Goal: Information Seeking & Learning: Check status

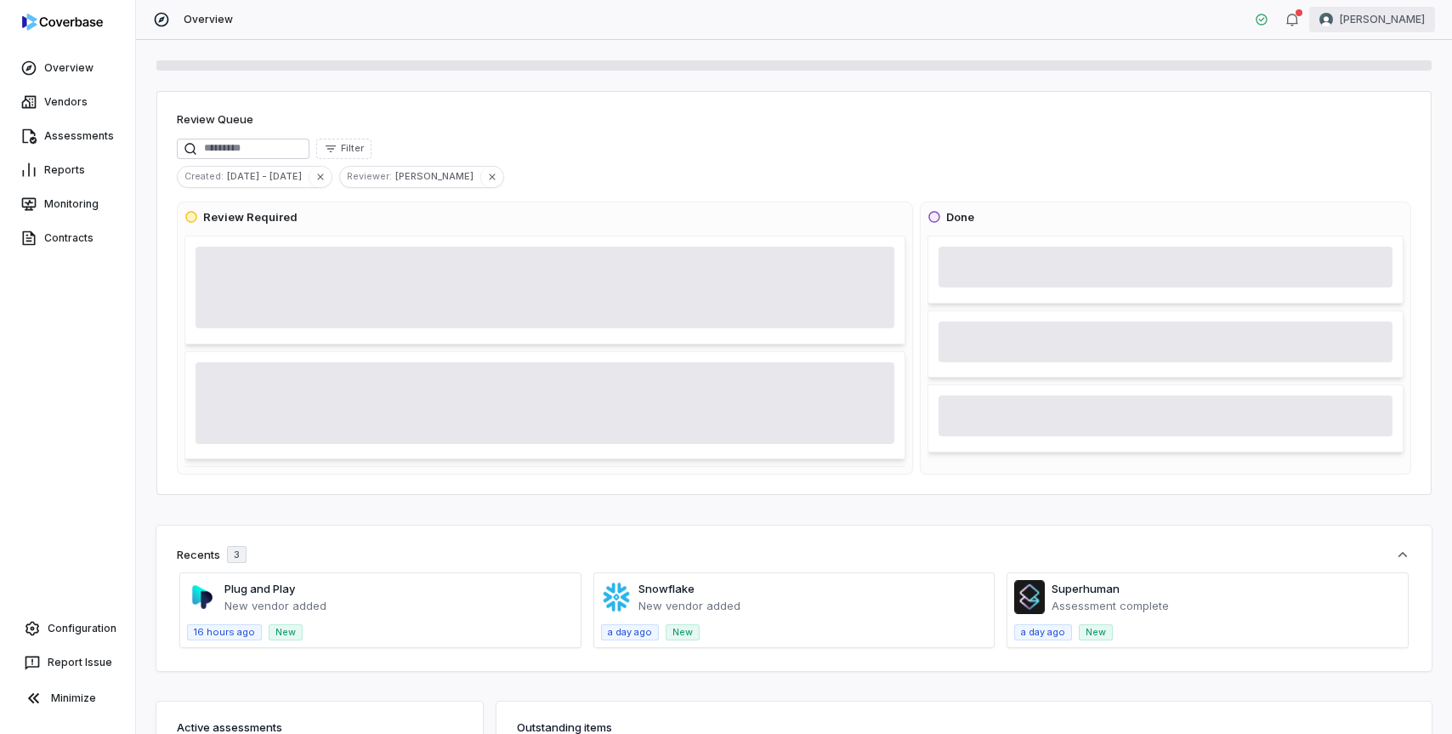
click at [1374, 25] on html "Overview Vendors Assessments Reports Monitoring Contracts Configuration Report …" at bounding box center [726, 367] width 1452 height 734
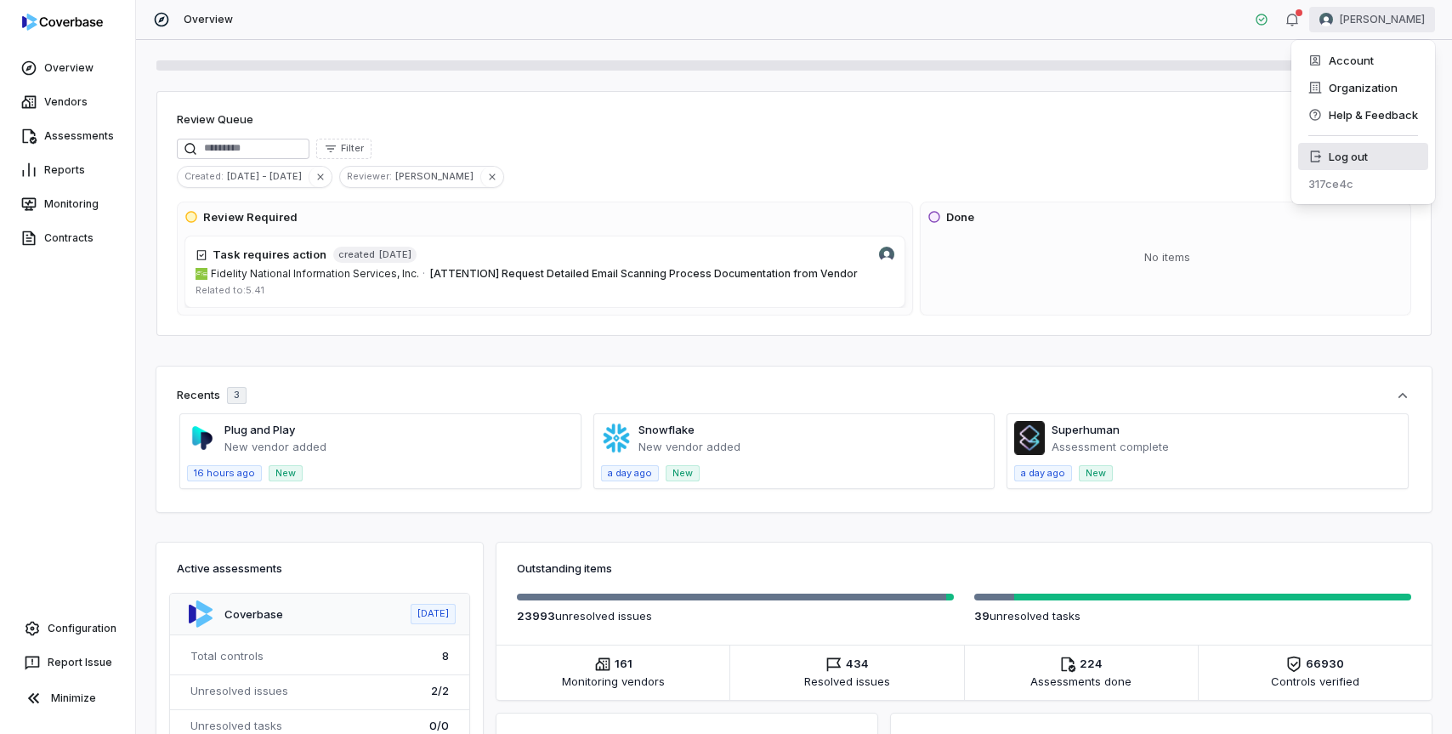
click at [1351, 151] on div "Log out" at bounding box center [1364, 156] width 130 height 27
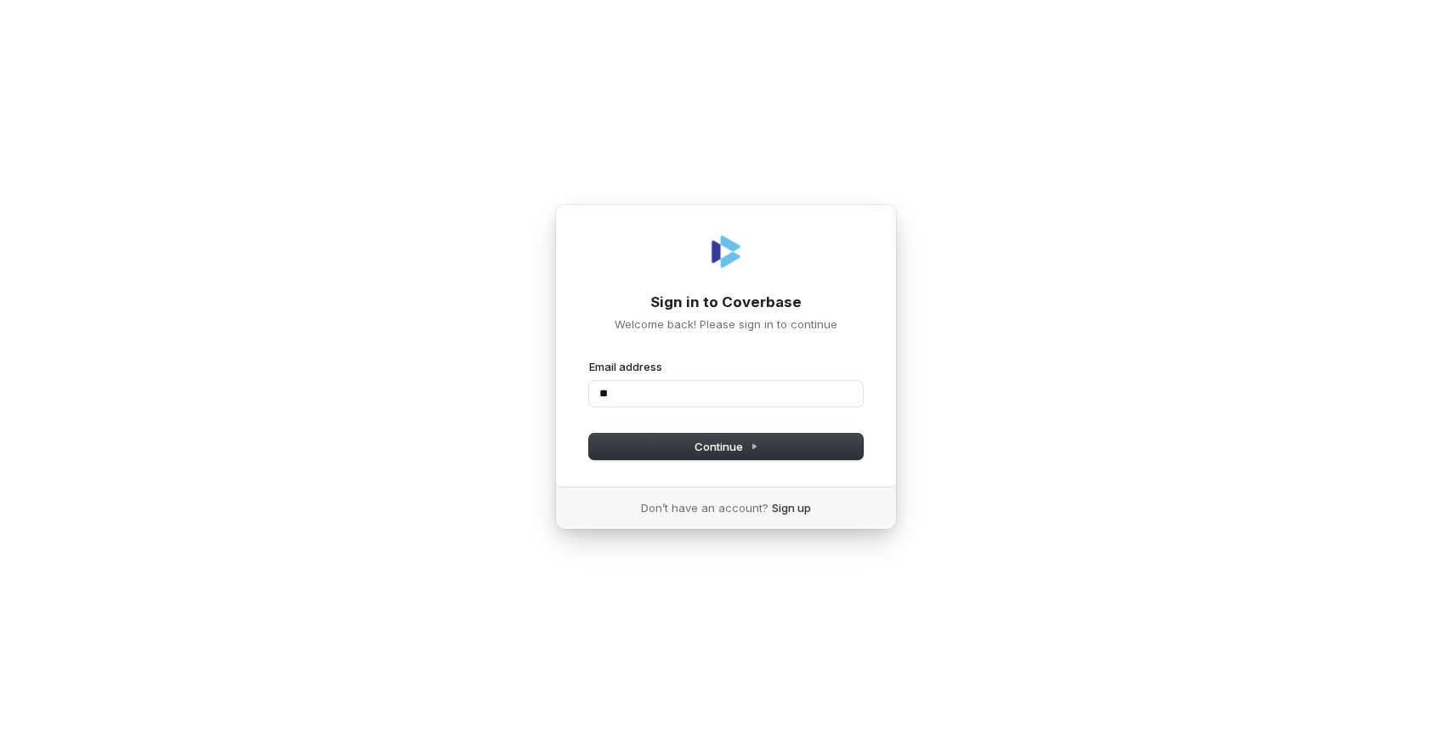
type input "*"
click at [0, 733] on com-1password-button at bounding box center [0, 734] width 0 height 0
type input "**********"
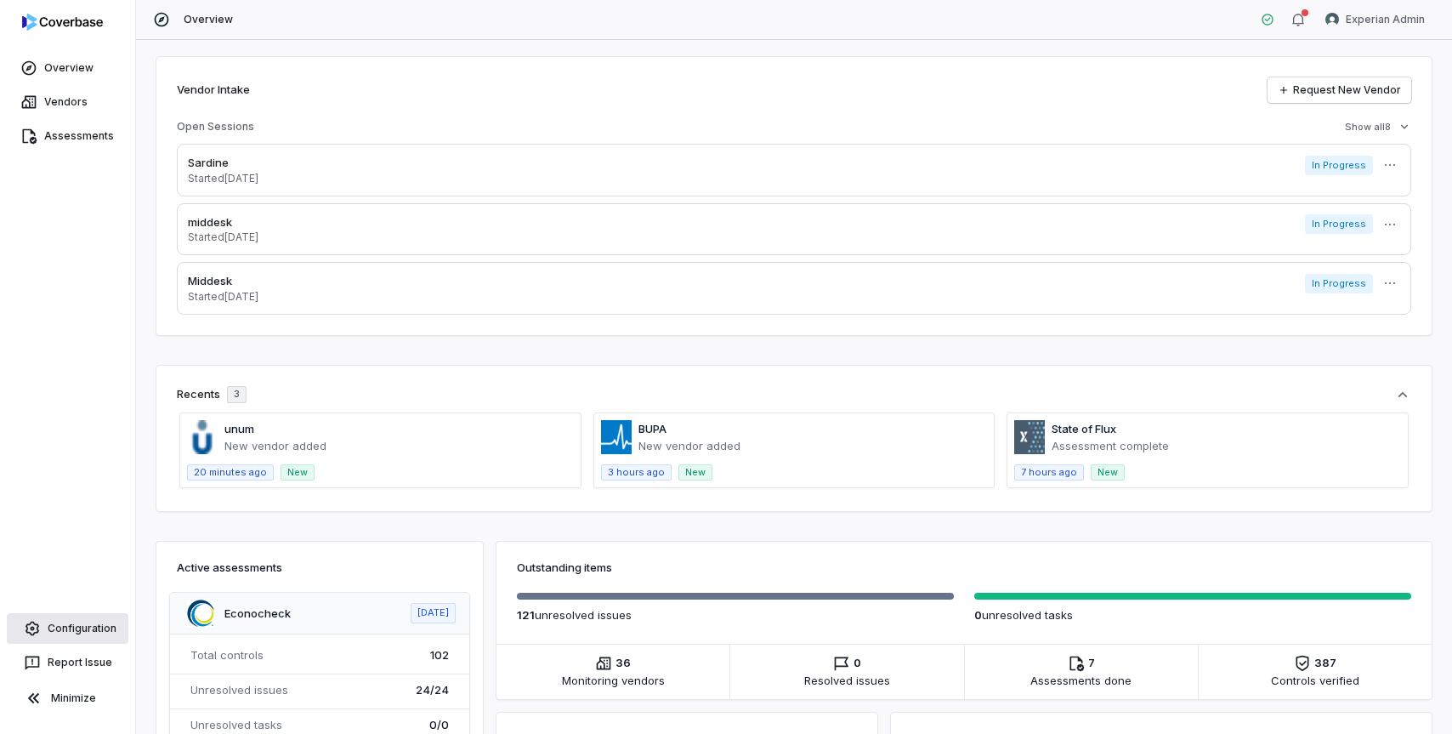
click at [91, 641] on link "Configuration" at bounding box center [68, 628] width 122 height 31
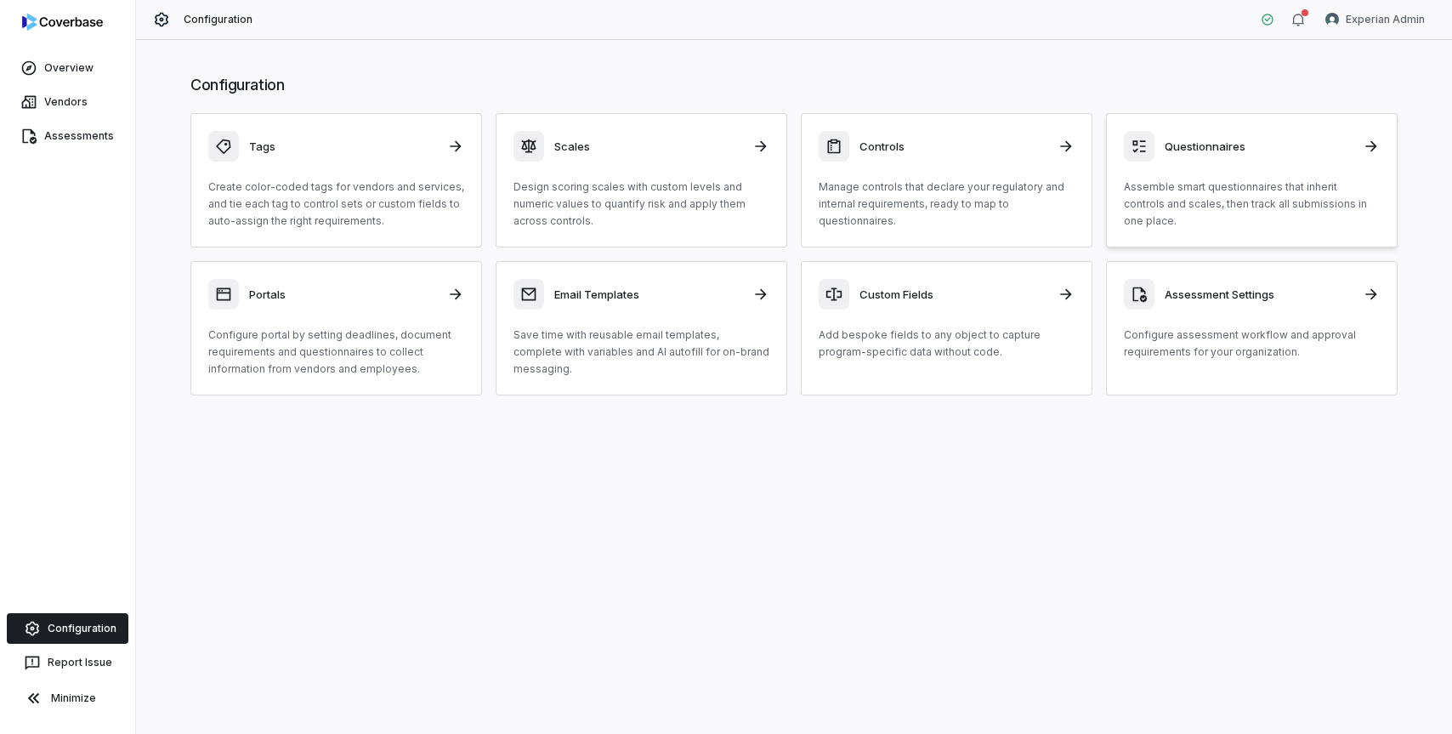
click at [1152, 186] on p "Assemble smart questionnaires that inherit controls and scales, then track all …" at bounding box center [1252, 204] width 256 height 51
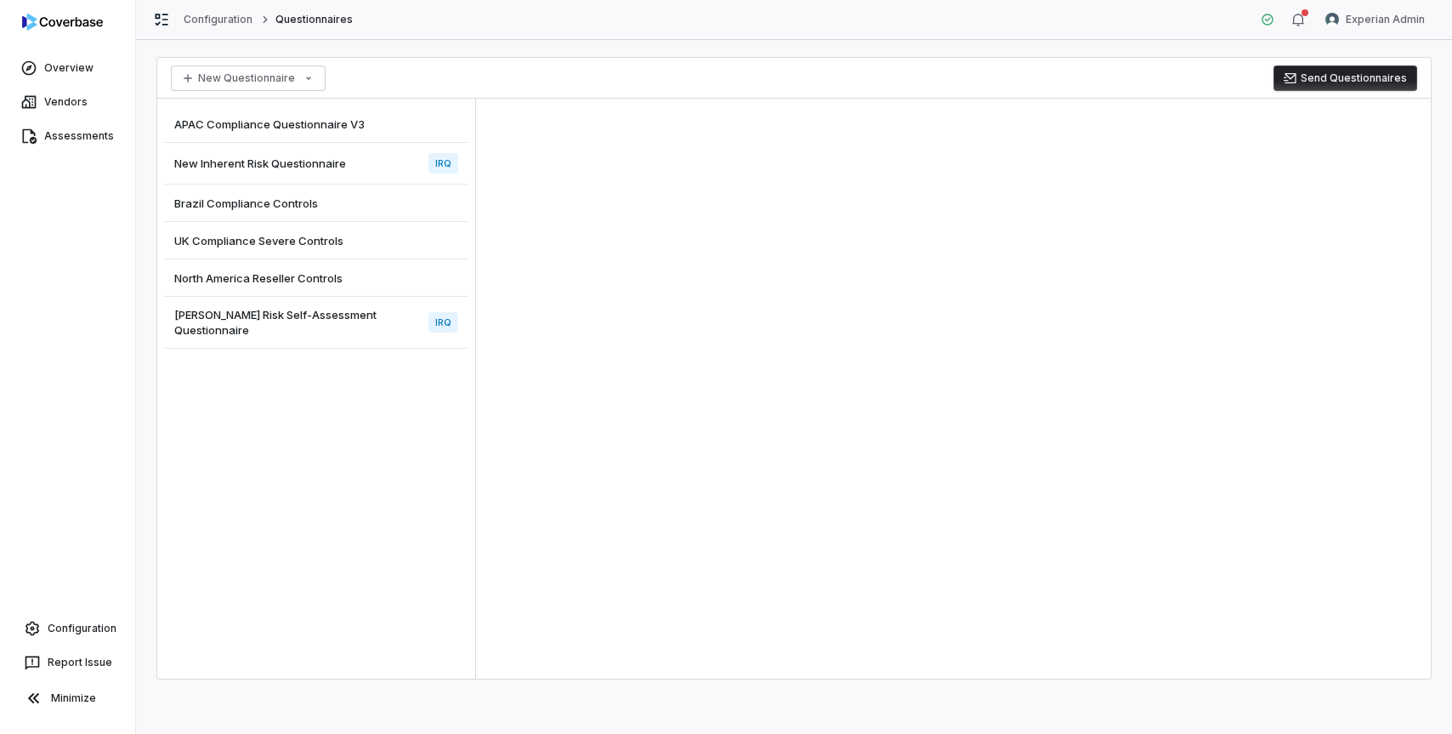
click at [369, 306] on div "Archer Risk Self-Assessment Questionnaire IRQ" at bounding box center [316, 323] width 304 height 52
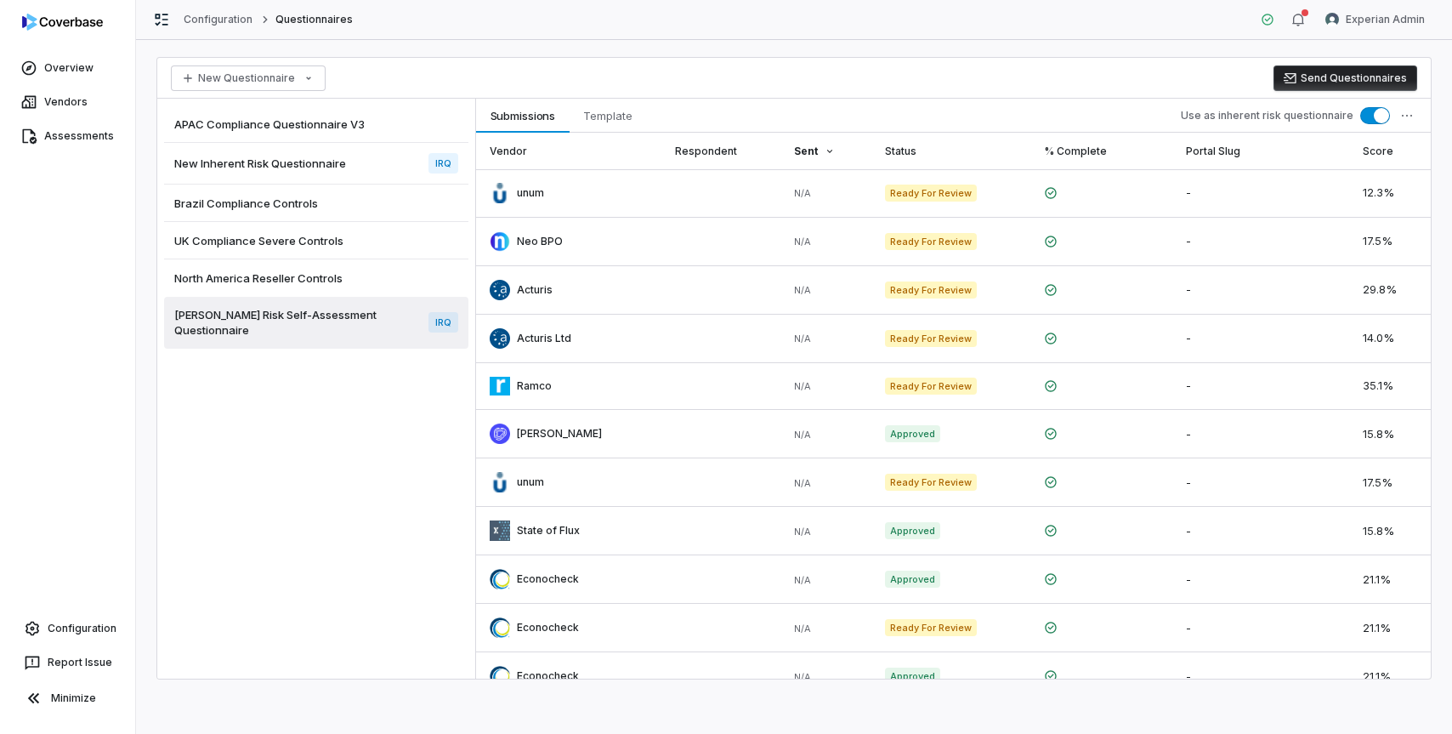
click at [321, 162] on span "New Inherent Risk Questionnaire" at bounding box center [260, 163] width 172 height 15
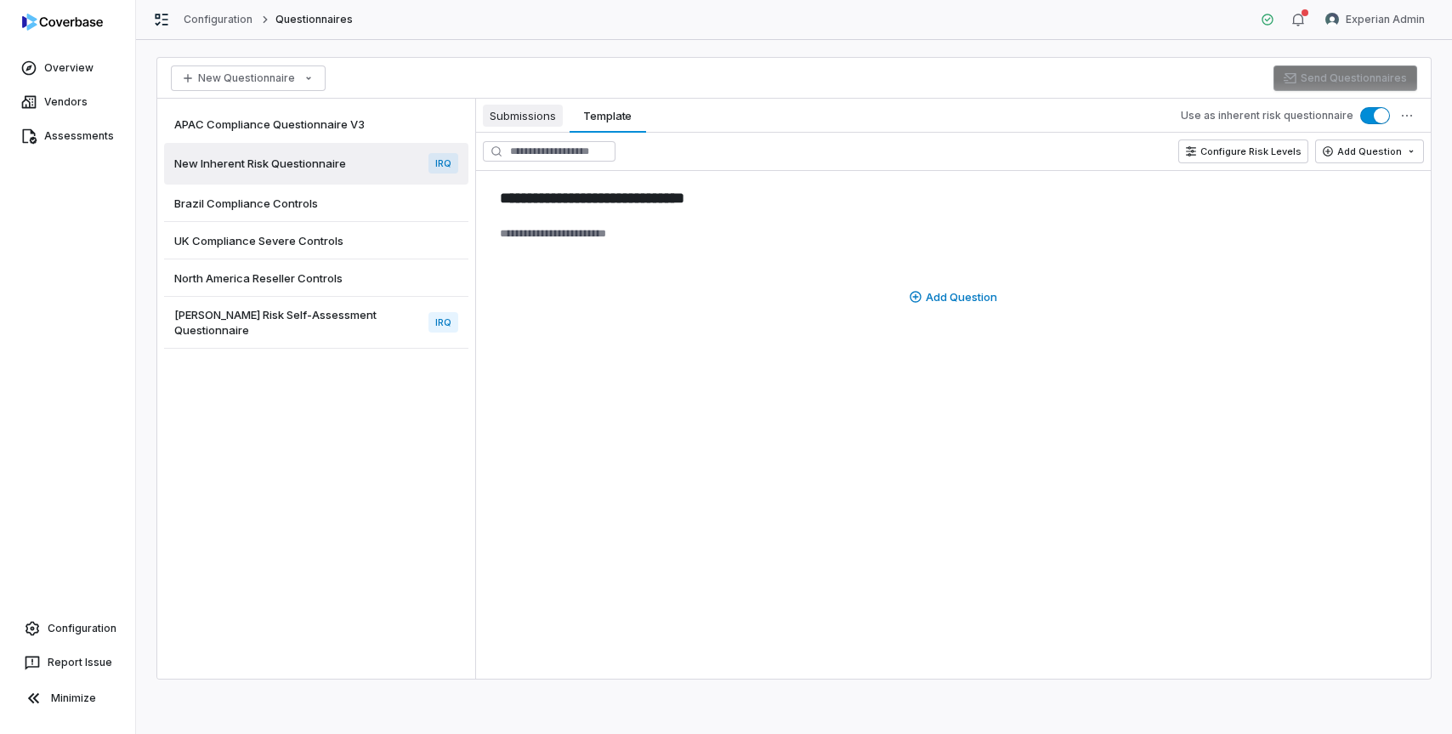
type textarea "*"
click at [530, 129] on button "Submissions Submissions" at bounding box center [523, 116] width 94 height 34
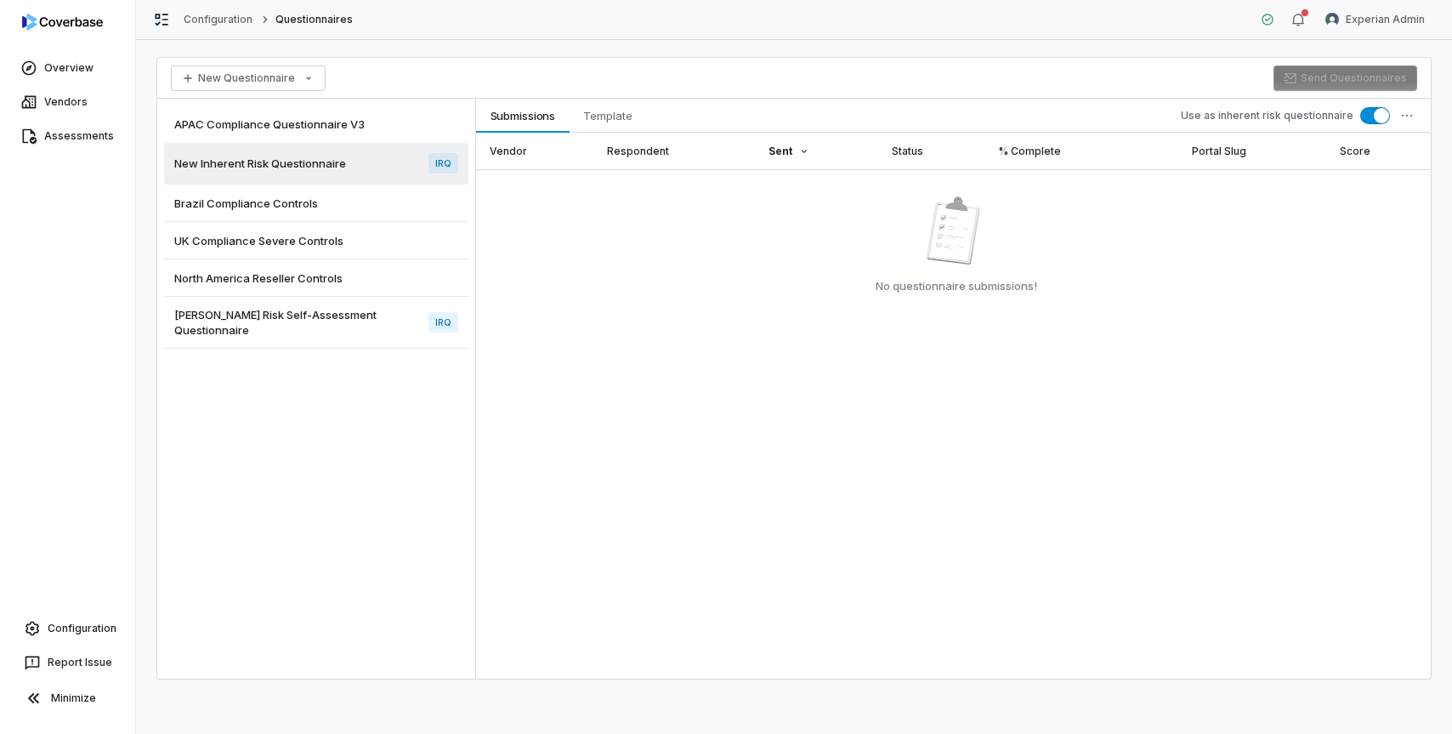
click at [347, 319] on span "Archer Risk Self-Assessment Questionnaire" at bounding box center [297, 322] width 247 height 31
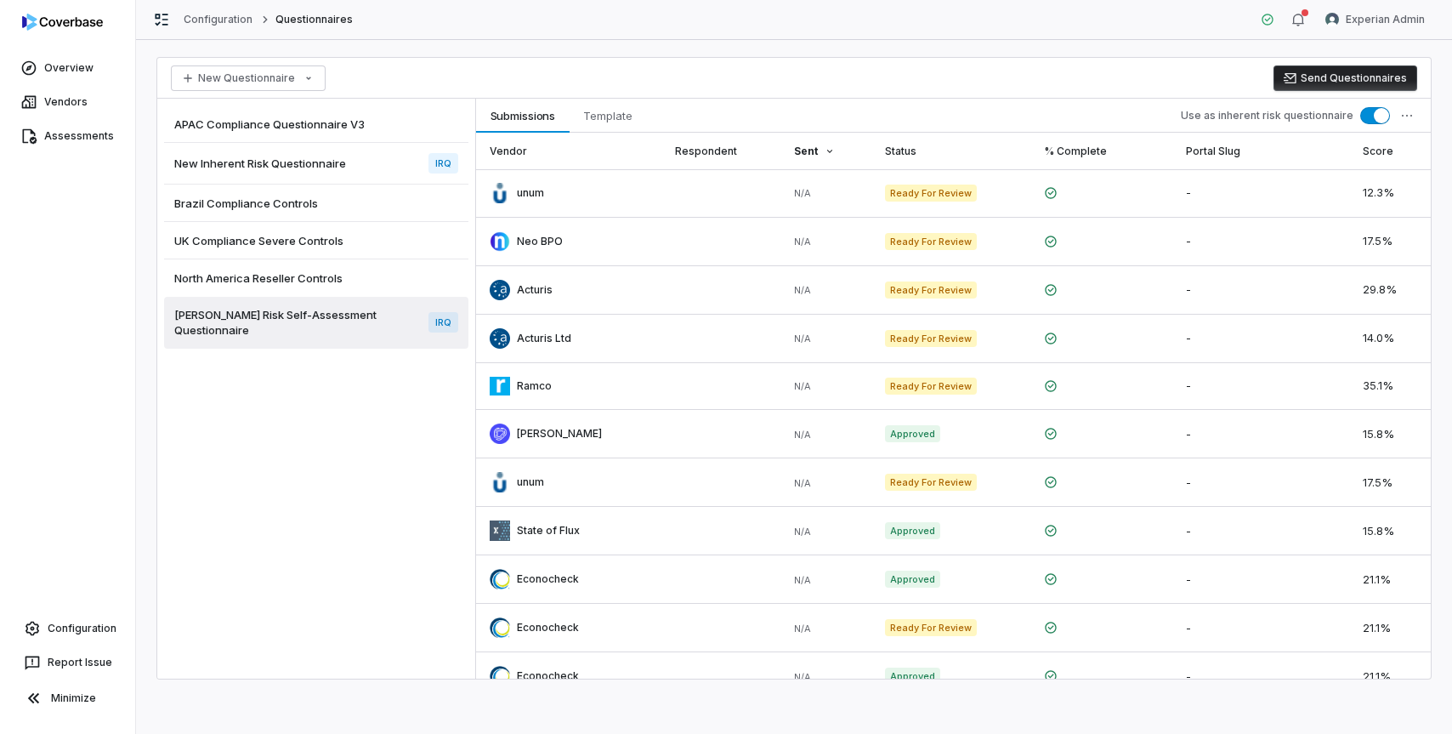
scroll to position [70, 0]
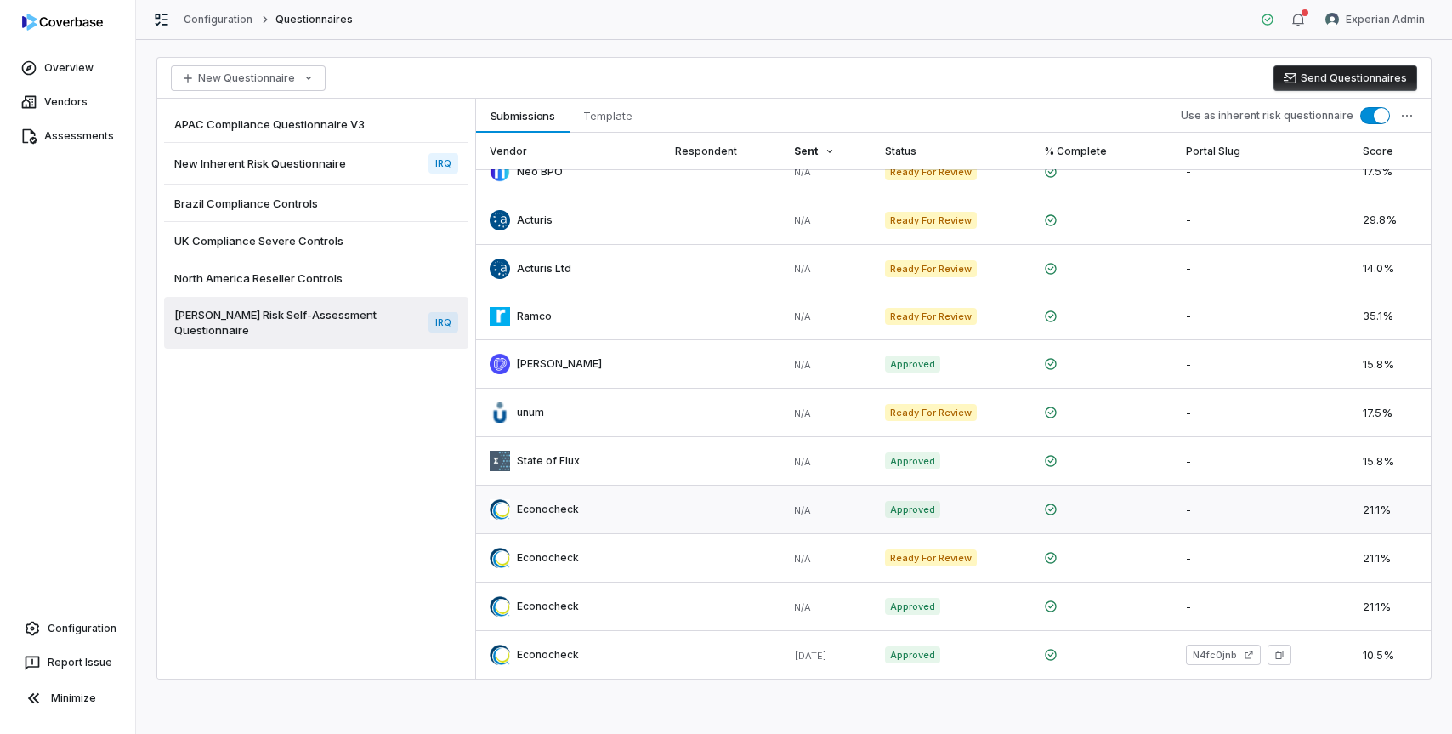
click at [662, 517] on link at bounding box center [721, 510] width 119 height 48
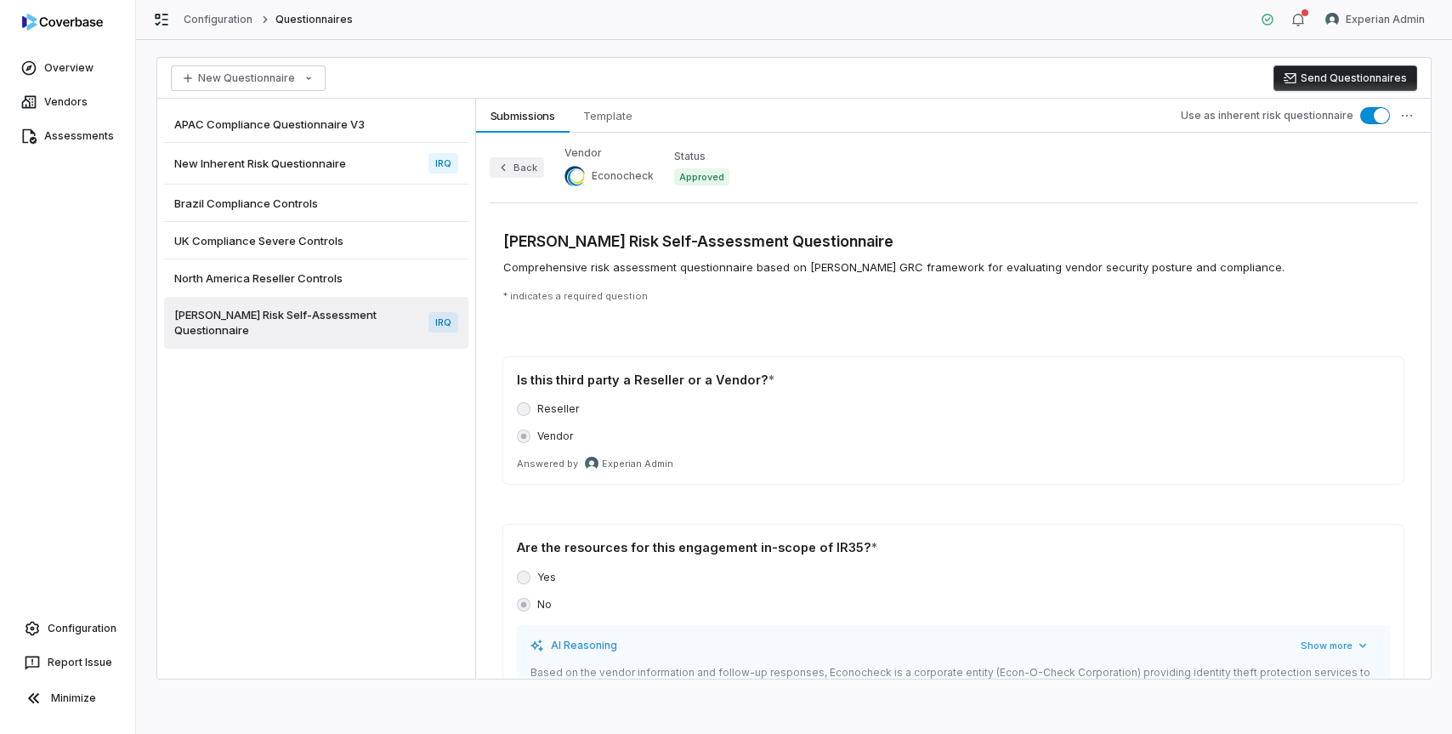
click at [519, 169] on button "Back" at bounding box center [517, 167] width 54 height 20
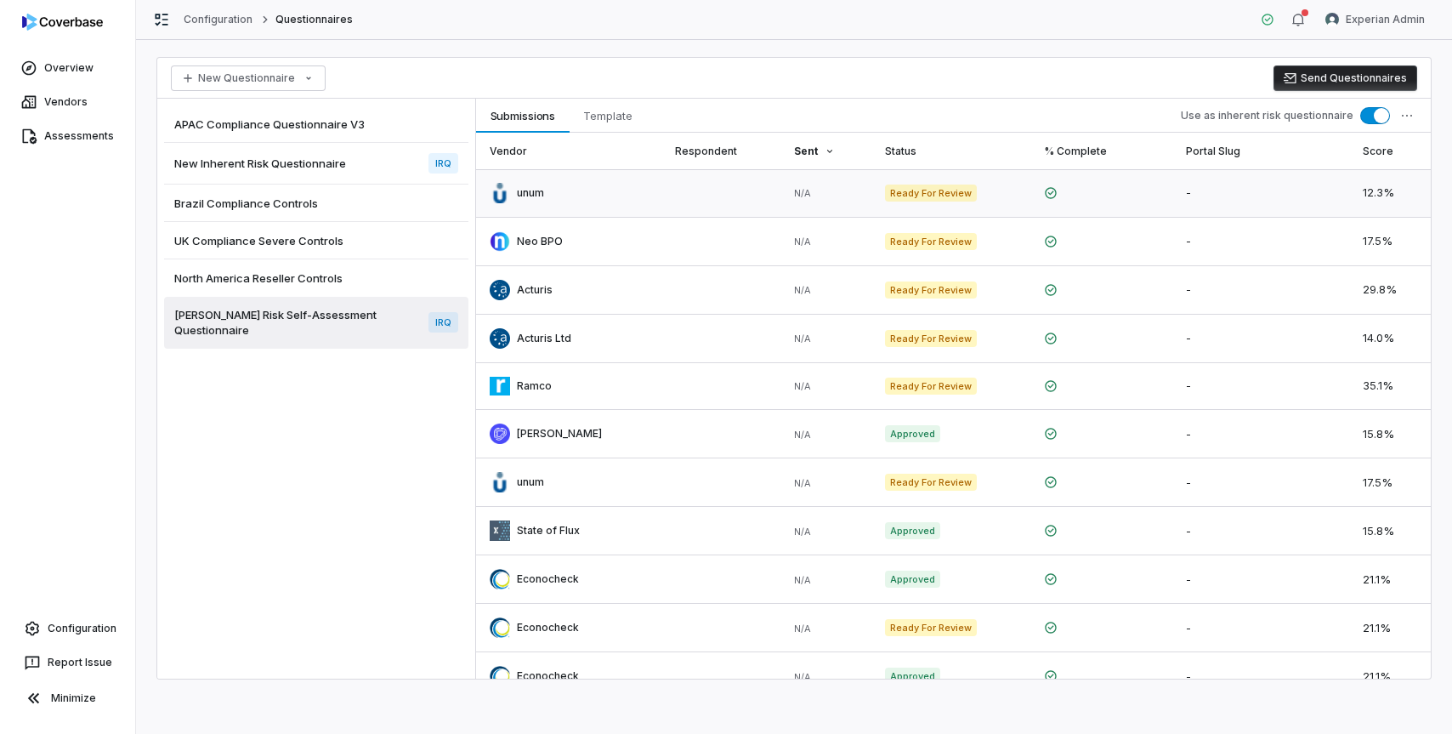
scroll to position [70, 0]
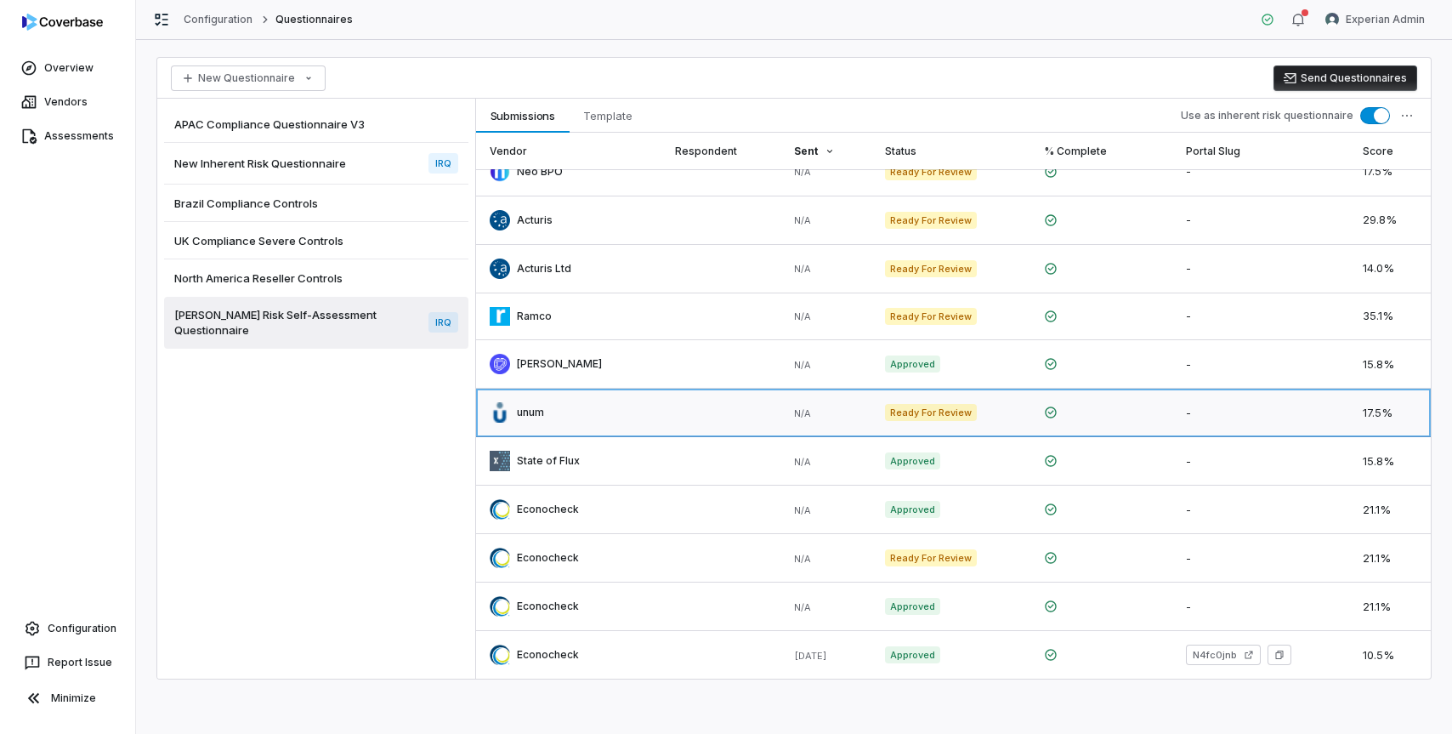
click at [571, 413] on link at bounding box center [568, 413] width 185 height 48
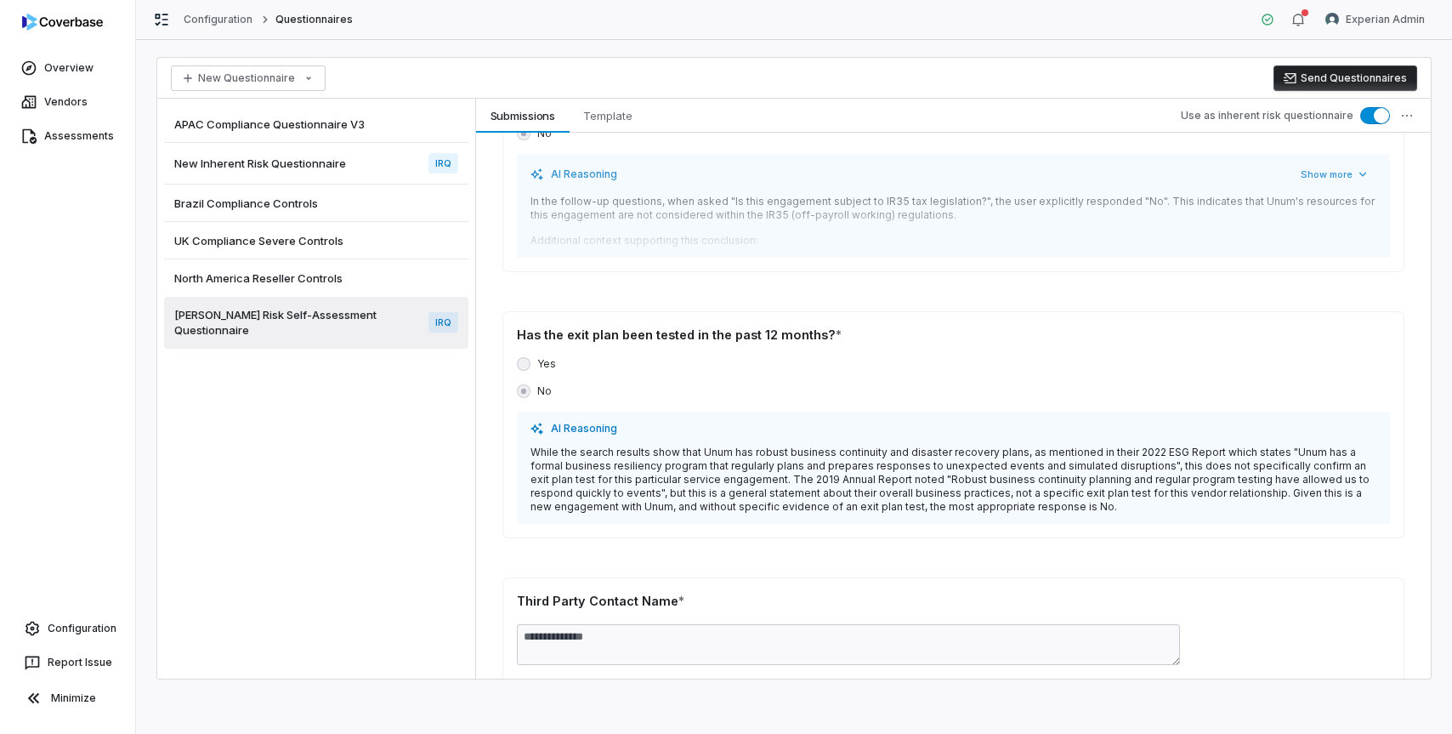
scroll to position [541, 0]
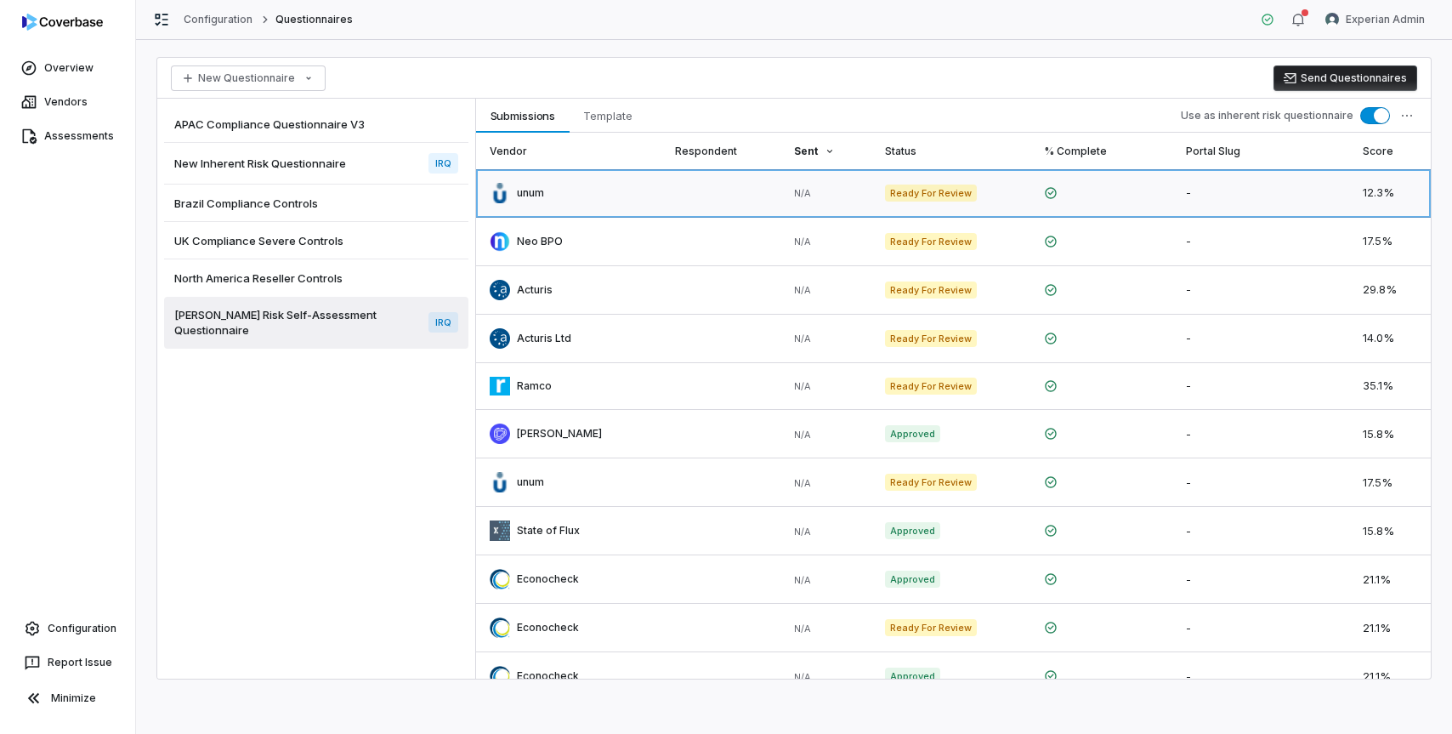
click at [538, 204] on link at bounding box center [568, 193] width 185 height 48
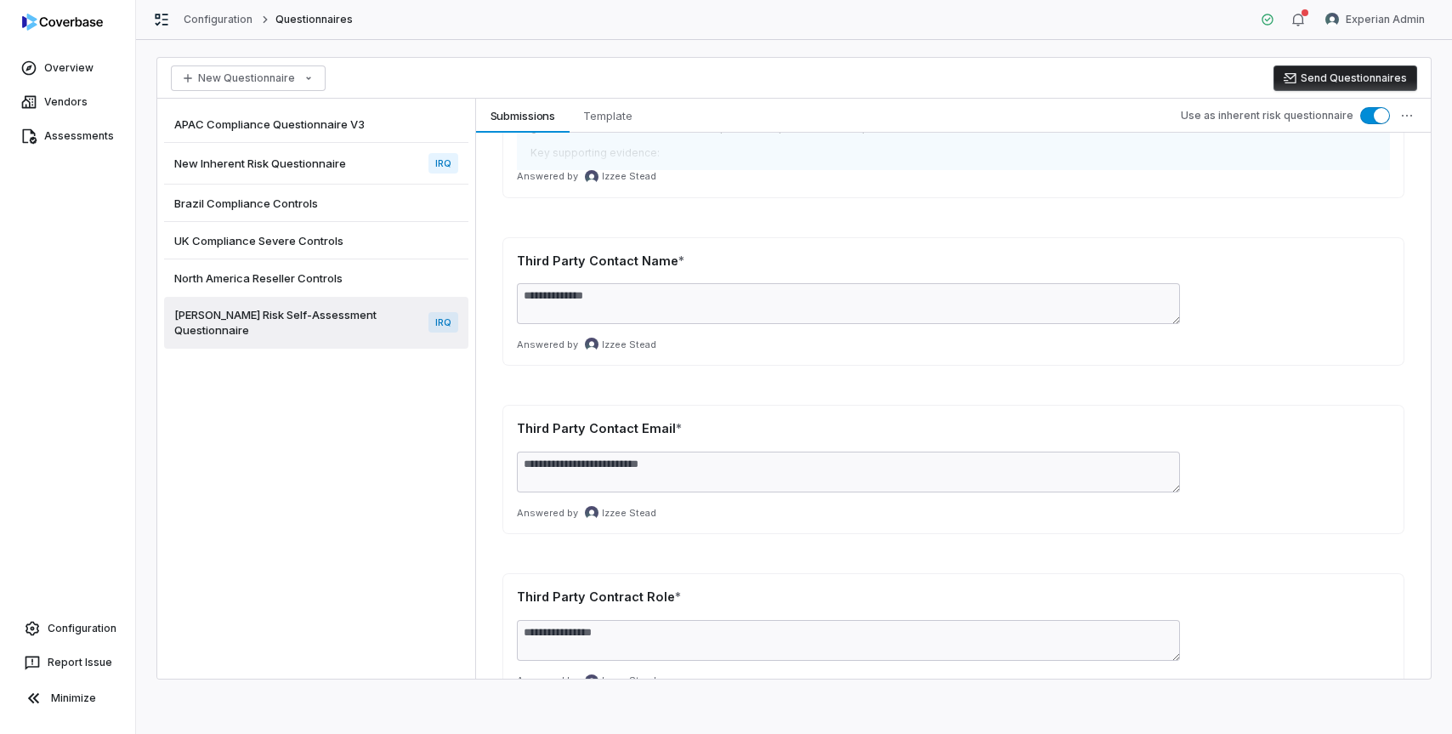
scroll to position [897, 0]
